Goal: Task Accomplishment & Management: Manage account settings

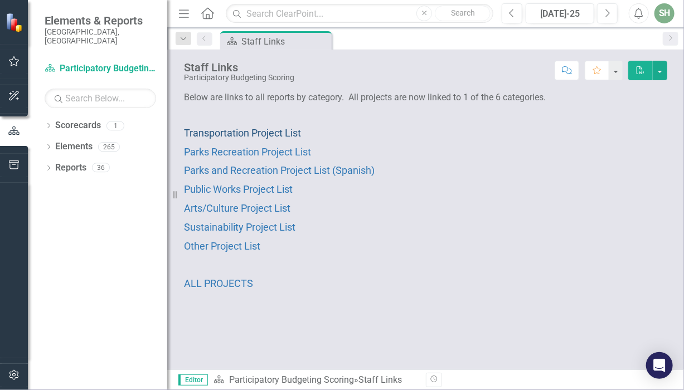
click at [209, 132] on span "Transportation Project List" at bounding box center [242, 133] width 117 height 12
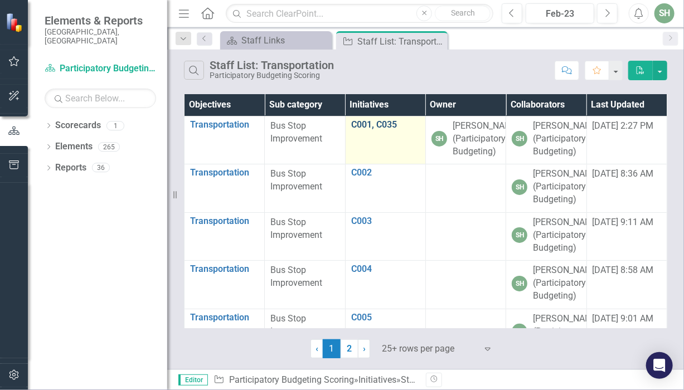
click at [352, 124] on link "C001, C035" at bounding box center [385, 125] width 69 height 10
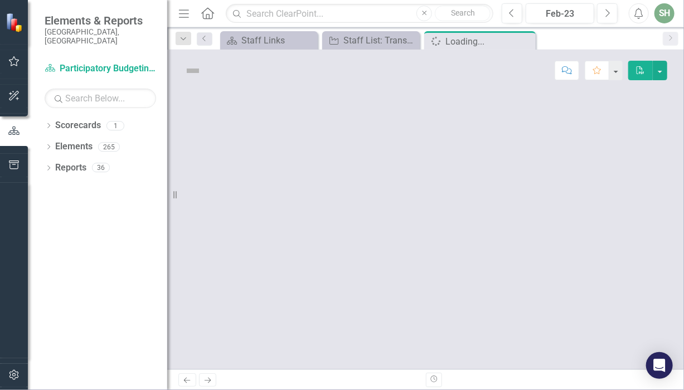
click at [352, 124] on div at bounding box center [425, 230] width 517 height 278
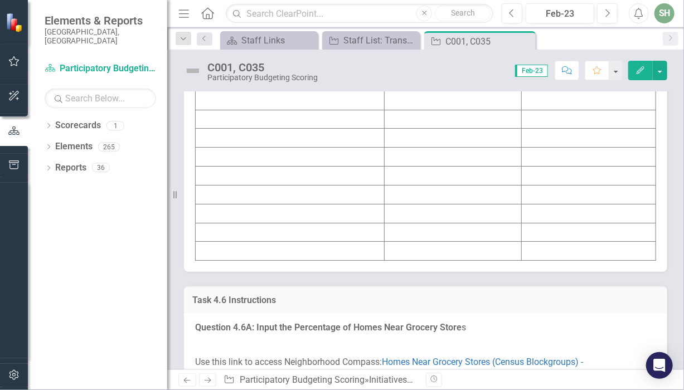
scroll to position [4274, 0]
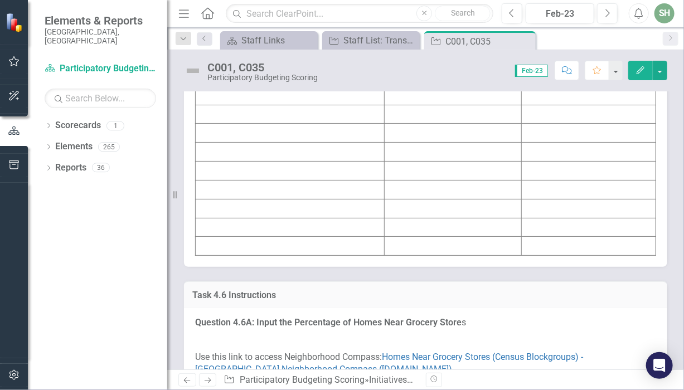
click at [434, 105] on td at bounding box center [452, 95] width 137 height 19
click at [277, 105] on td at bounding box center [290, 95] width 189 height 19
click at [638, 70] on icon "Edit" at bounding box center [640, 70] width 10 height 8
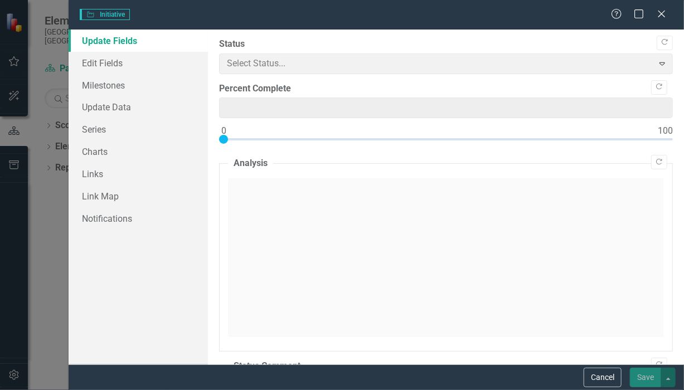
type input "0"
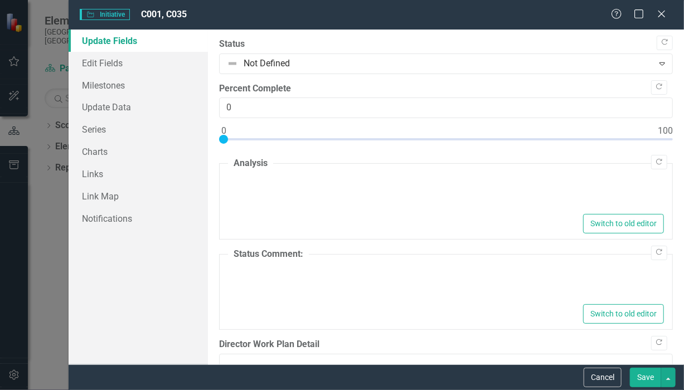
type textarea "<p>What entity controls [PERSON_NAME] Street?&nbsp; [GEOGRAPHIC_DATA]?&nbsp; [G…"
type textarea "<p>To be ADA compliant, bus shelter must be 8 ft deep and 30 ft long, or 240 sq…"
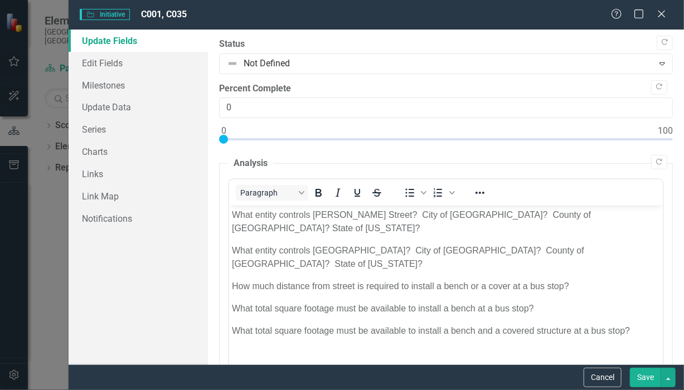
scroll to position [0, 0]
click at [662, 17] on icon "Close" at bounding box center [661, 13] width 14 height 11
